Goal: Transaction & Acquisition: Purchase product/service

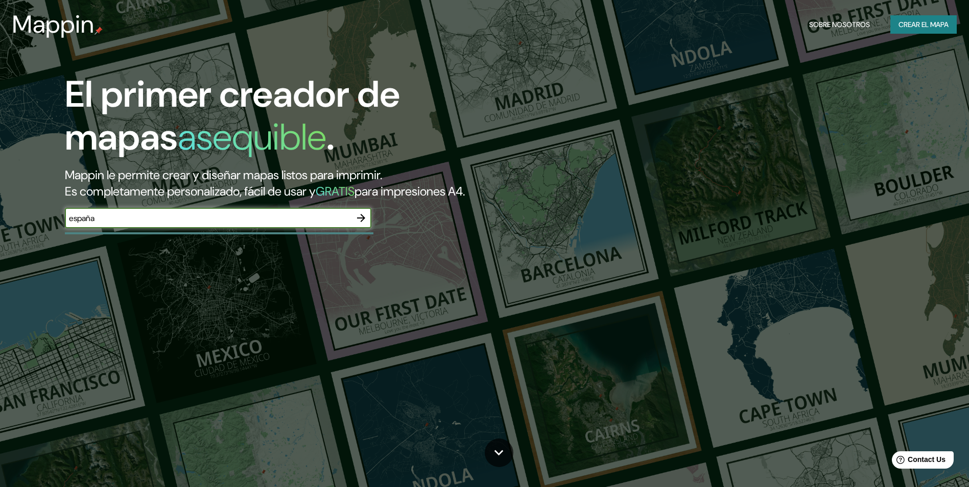
type input "españa"
click at [362, 222] on icon "button" at bounding box center [361, 218] width 12 height 12
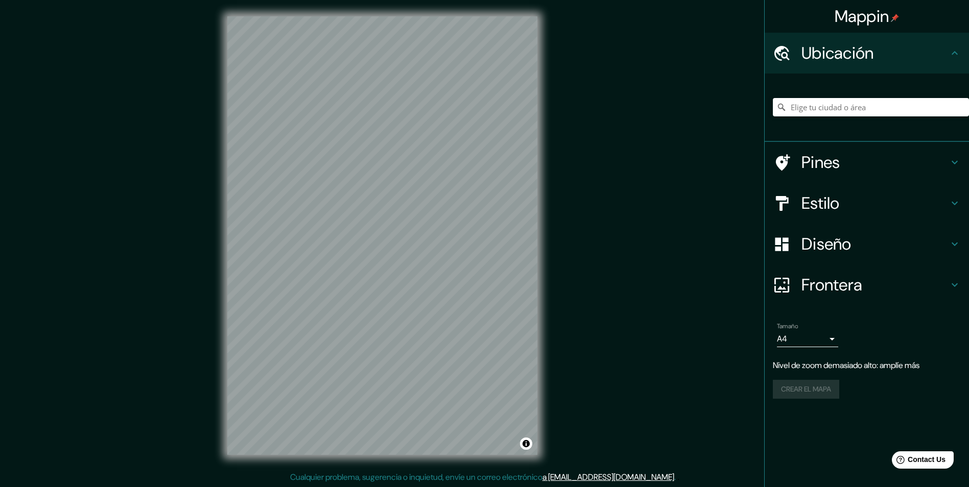
click at [839, 291] on h4 "Frontera" at bounding box center [875, 285] width 147 height 20
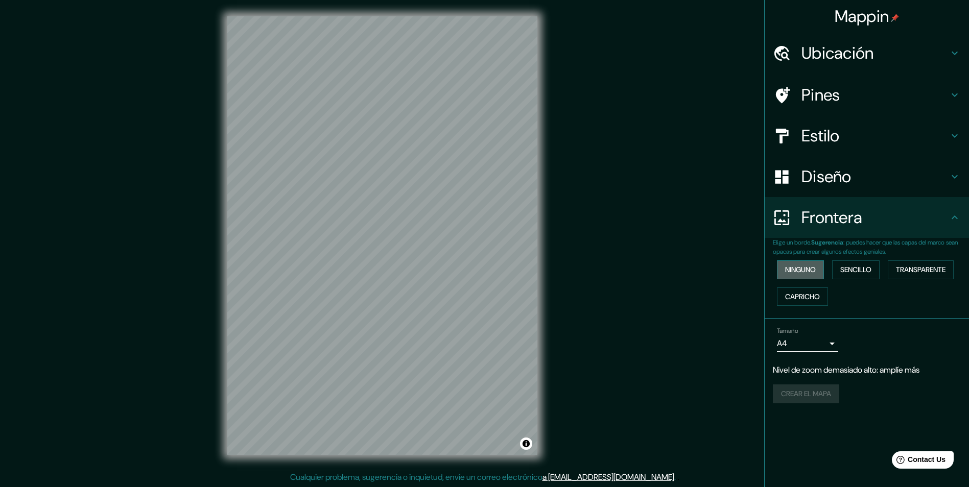
click at [811, 270] on font "Ninguno" at bounding box center [800, 270] width 31 height 13
click at [851, 270] on font "Sencillo" at bounding box center [855, 270] width 31 height 13
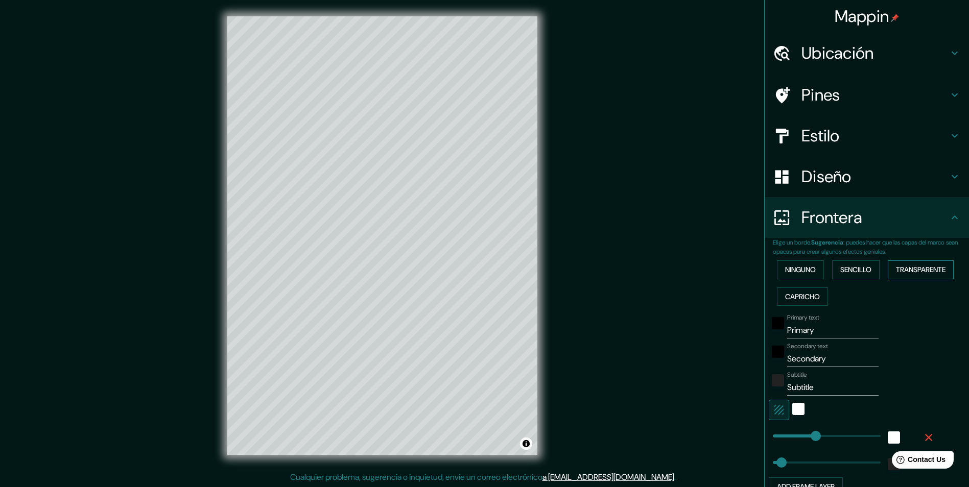
click at [896, 270] on font "Transparente" at bounding box center [921, 270] width 50 height 13
click at [815, 267] on button "Ninguno" at bounding box center [800, 270] width 47 height 19
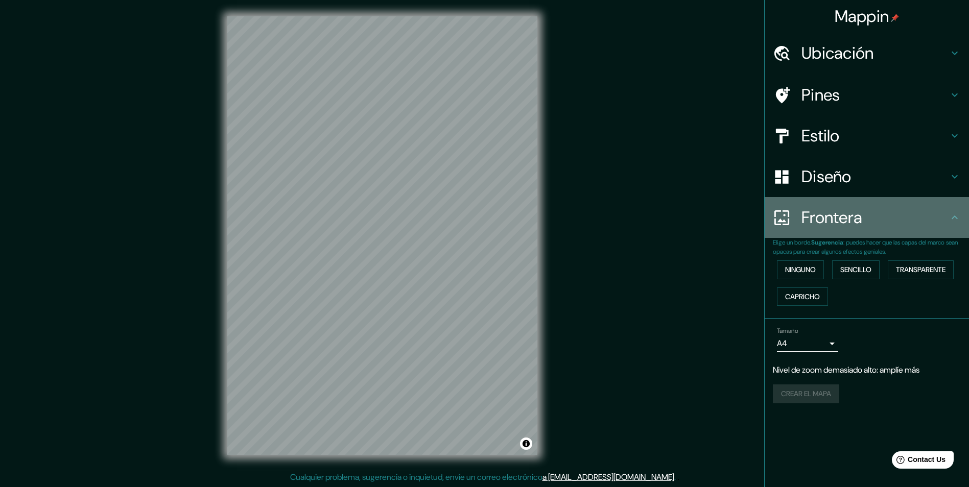
click at [947, 209] on h4 "Frontera" at bounding box center [875, 217] width 147 height 20
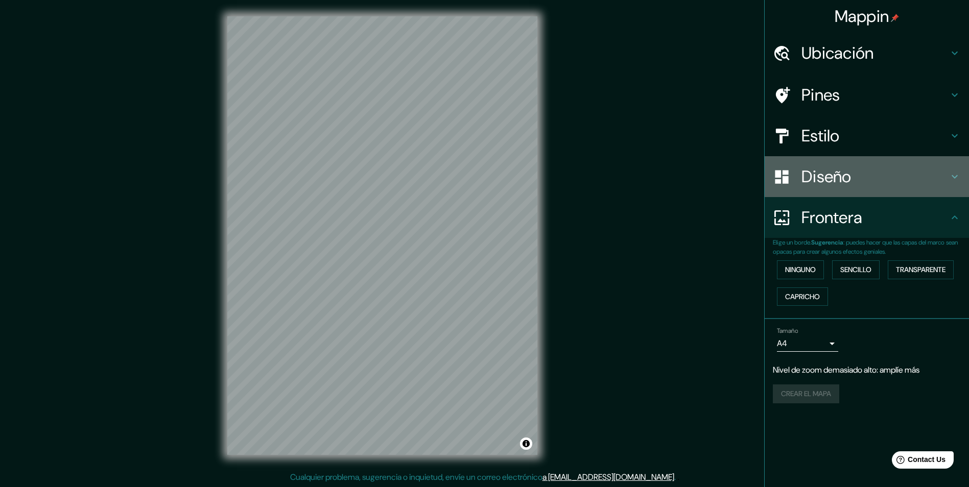
click at [897, 181] on h4 "Diseño" at bounding box center [875, 177] width 147 height 20
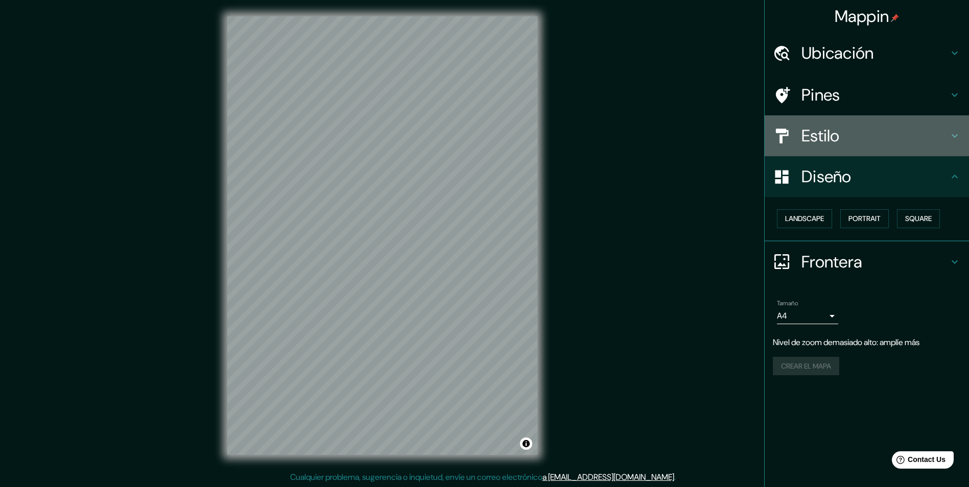
click at [885, 143] on h4 "Estilo" at bounding box center [875, 136] width 147 height 20
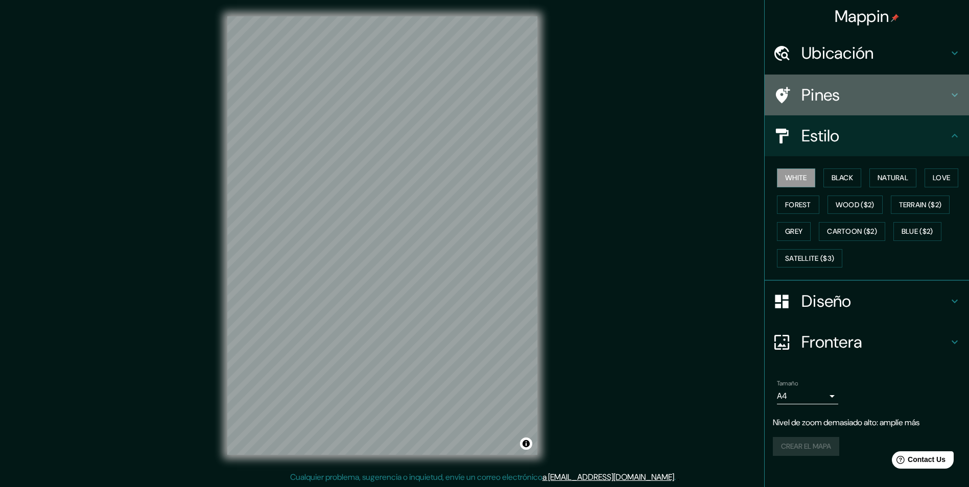
click at [890, 96] on h4 "Pines" at bounding box center [875, 95] width 147 height 20
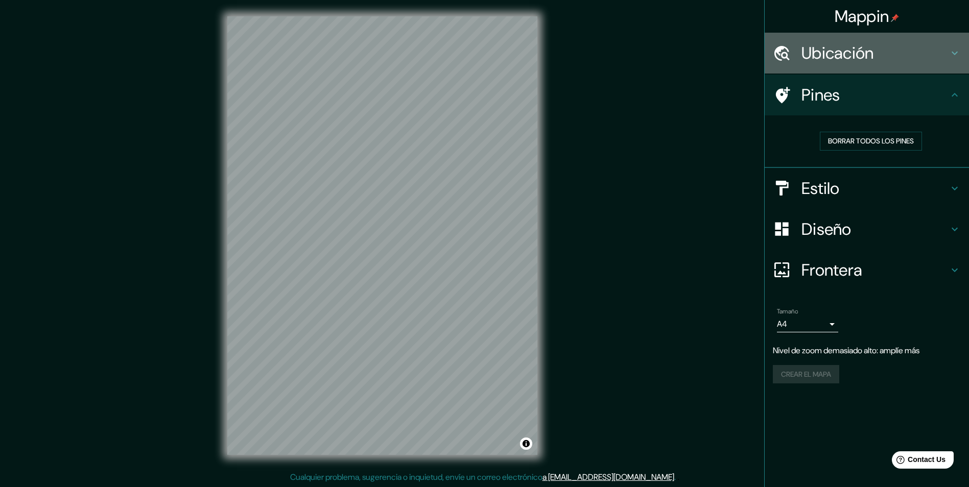
click at [895, 59] on h4 "Ubicación" at bounding box center [875, 53] width 147 height 20
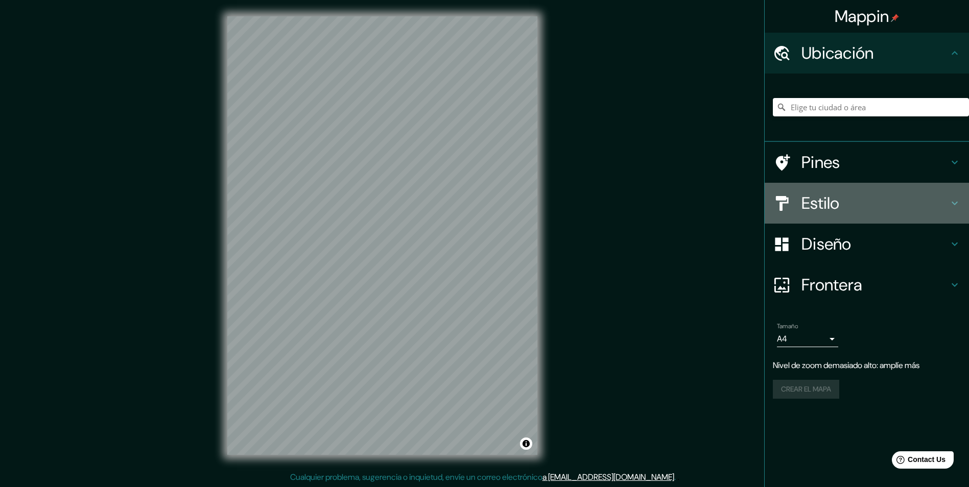
click at [846, 203] on h4 "Estilo" at bounding box center [875, 203] width 147 height 20
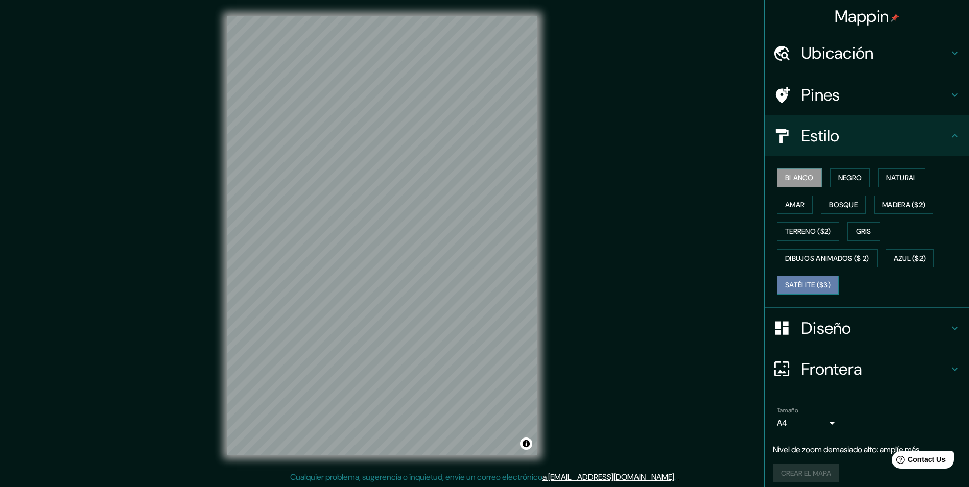
click at [815, 285] on font "Satélite ($3)" at bounding box center [807, 285] width 45 height 13
click at [223, 370] on div "© Mapbox © OpenStreetMap Improve this map © Maxar" at bounding box center [382, 236] width 343 height 472
